Goal: Task Accomplishment & Management: Manage account settings

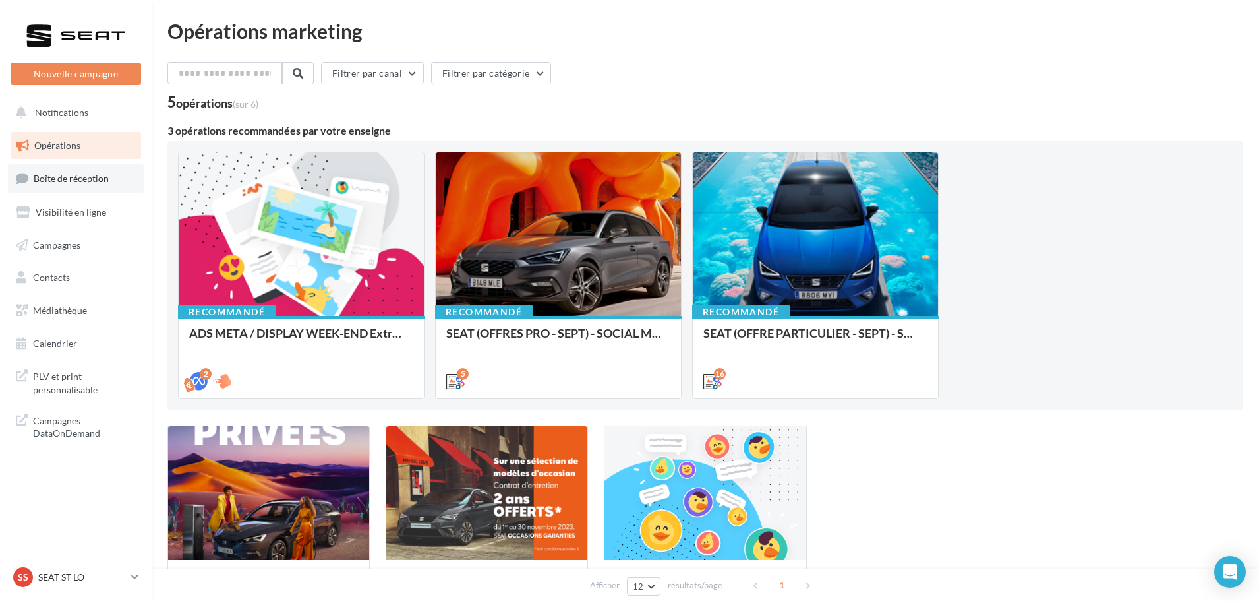
click at [80, 173] on span "Boîte de réception" at bounding box center [71, 178] width 75 height 11
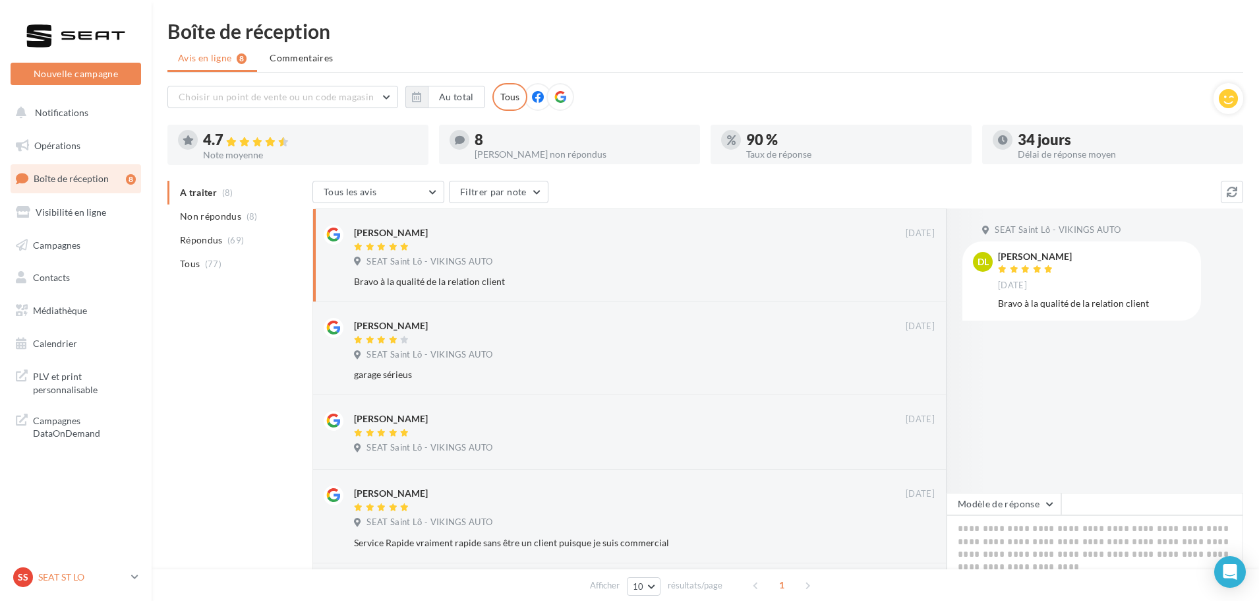
click at [66, 583] on p "SEAT ST LO" at bounding box center [82, 576] width 88 height 13
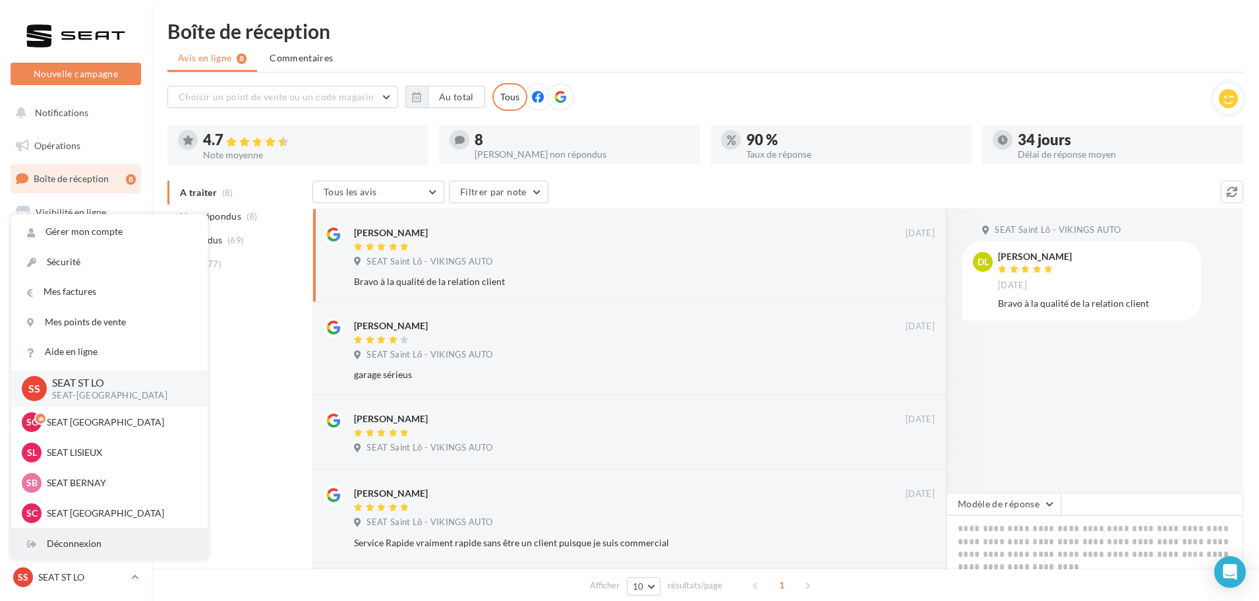
click at [75, 539] on div "Déconnexion" at bounding box center [109, 544] width 196 height 30
